Goal: Task Accomplishment & Management: Use online tool/utility

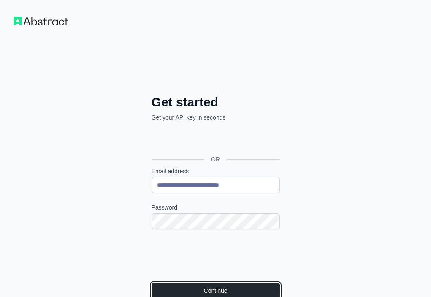
click at [151, 282] on button "Continue" at bounding box center [215, 290] width 128 height 16
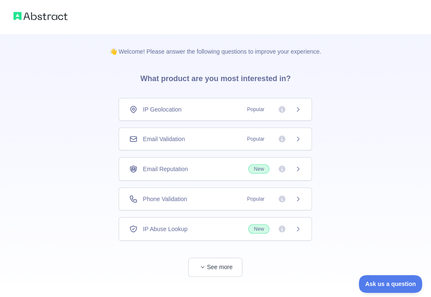
click at [214, 136] on div "Email Validation Popular" at bounding box center [215, 139] width 172 height 8
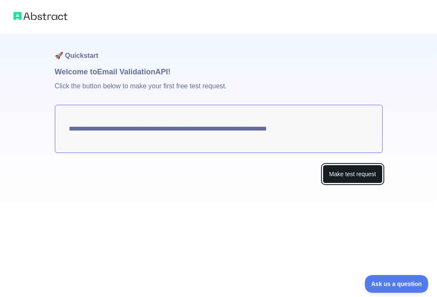
click at [338, 173] on button "Make test request" at bounding box center [352, 174] width 59 height 19
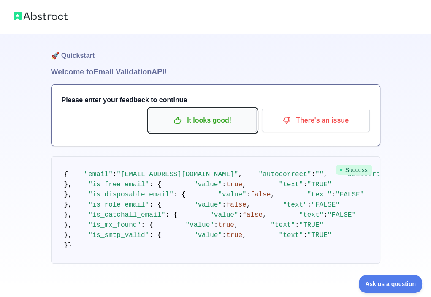
click at [221, 113] on p "It looks good!" at bounding box center [202, 120] width 95 height 14
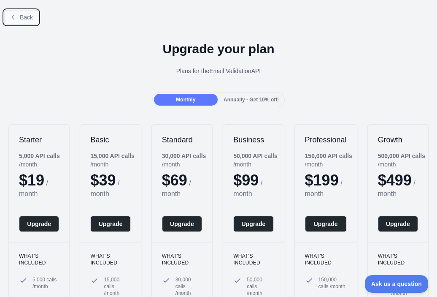
click at [27, 18] on span "Back" at bounding box center [26, 17] width 13 height 7
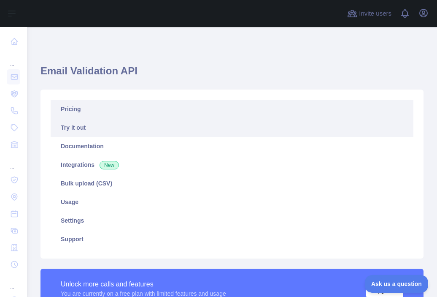
scroll to position [211, 0]
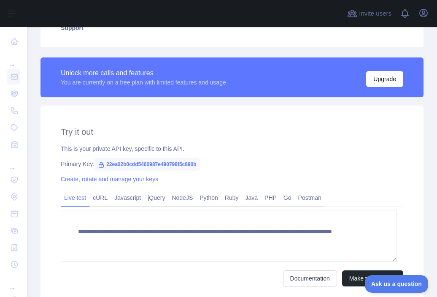
click at [143, 162] on span "22ea02b0cdd5460987e490798f5c890b" at bounding box center [146, 164] width 105 height 13
copy span "22ea02b0cdd5460987e490798f5c890b"
